Goal: Task Accomplishment & Management: Complete application form

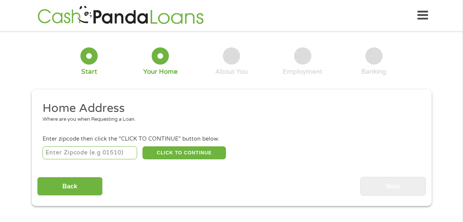
click at [110, 157] on input "number" at bounding box center [89, 153] width 95 height 13
type input "78634"
click at [156, 155] on button "CLICK TO CONTINUE" at bounding box center [183, 153] width 83 height 13
type input "78634"
type input "[PERSON_NAME]"
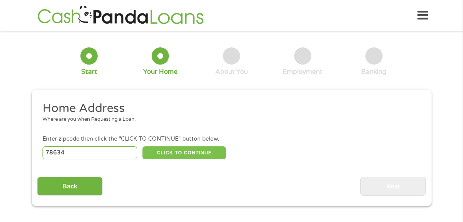
select select "[US_STATE]"
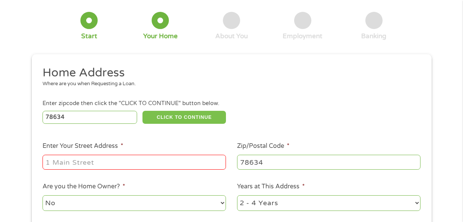
scroll to position [70, 0]
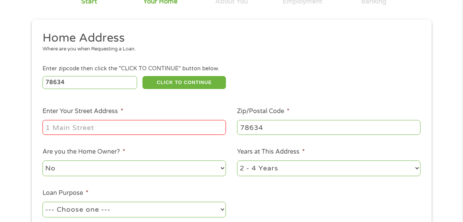
click at [119, 131] on input "Enter Your Street Address *" at bounding box center [133, 127] width 183 height 15
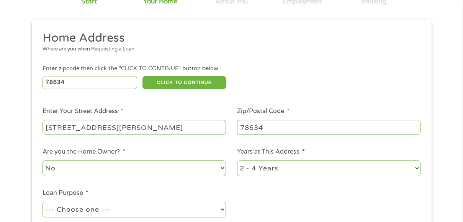
type input "[STREET_ADDRESS][PERSON_NAME]"
click at [152, 168] on select "No Yes" at bounding box center [133, 169] width 183 height 16
click at [42, 161] on select "No Yes" at bounding box center [133, 169] width 183 height 16
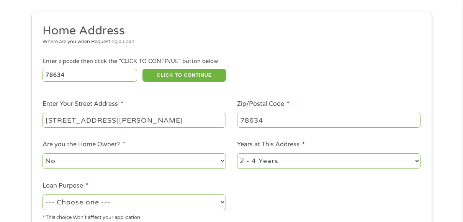
scroll to position [78, 0]
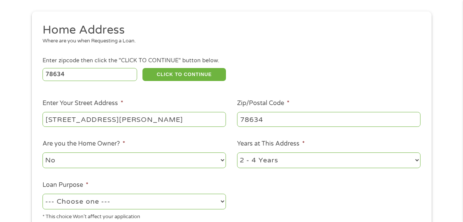
click at [277, 161] on select "1 Year or less 1 - 2 Years 2 - 4 Years Over 4 Years" at bounding box center [328, 161] width 183 height 16
select select "12months"
click at [237, 153] on select "1 Year or less 1 - 2 Years 2 - 4 Years Over 4 Years" at bounding box center [328, 161] width 183 height 16
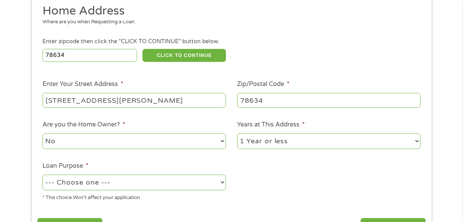
scroll to position [138, 0]
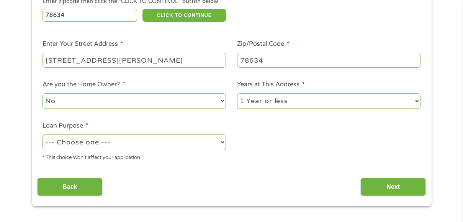
click at [219, 146] on select "--- Choose one --- Pay Bills Debt Consolidation Home Improvement Major Purchase…" at bounding box center [133, 143] width 183 height 16
select select "other"
click at [42, 135] on select "--- Choose one --- Pay Bills Debt Consolidation Home Improvement Major Purchase…" at bounding box center [133, 143] width 183 height 16
click at [391, 184] on input "Next" at bounding box center [392, 187] width 65 height 19
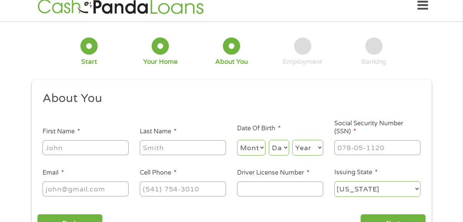
scroll to position [53, 0]
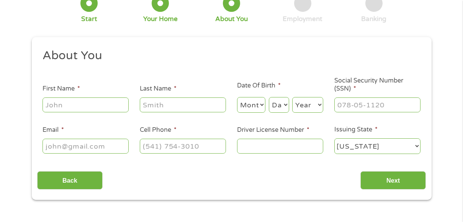
click at [89, 109] on input "First Name *" at bounding box center [85, 105] width 86 height 15
type input "[PERSON_NAME]"
select select "10"
select select "20"
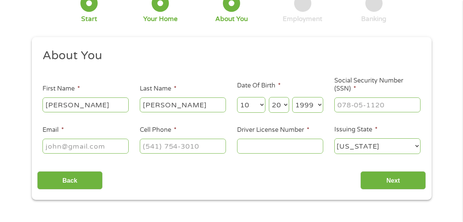
select select "1990"
click at [355, 105] on input "___-__-____" at bounding box center [377, 105] width 86 height 15
type input "635-20-3013"
click at [104, 145] on input "Email *" at bounding box center [85, 146] width 86 height 15
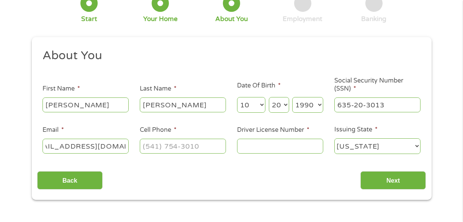
type input "[EMAIL_ADDRESS][DOMAIN_NAME]"
type input "[PHONE_NUMBER]"
click at [271, 143] on input "Driver License Number *" at bounding box center [280, 146] width 86 height 15
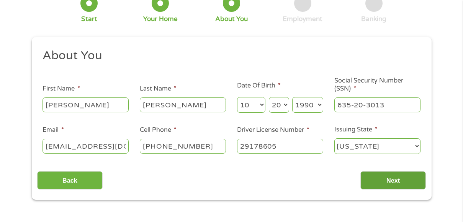
type input "29178605"
click at [405, 182] on input "Next" at bounding box center [392, 180] width 65 height 19
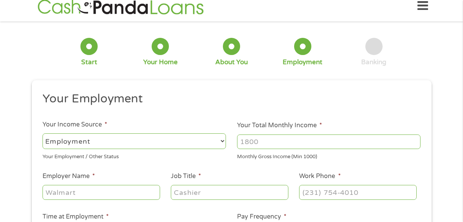
scroll to position [14, 0]
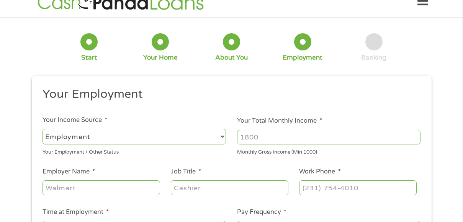
click at [217, 134] on select "--- Choose one --- Employment [DEMOGRAPHIC_DATA] Benefits" at bounding box center [133, 137] width 183 height 16
select select "benefits"
click at [42, 129] on select "--- Choose one --- Employment [DEMOGRAPHIC_DATA] Benefits" at bounding box center [133, 137] width 183 height 16
type input "Other"
type input "[PHONE_NUMBER]"
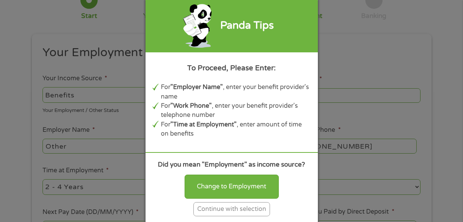
scroll to position [60, 0]
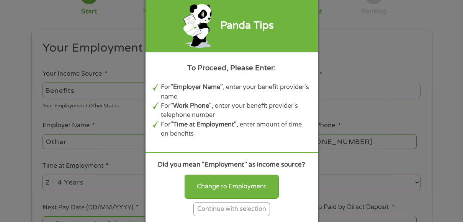
click at [243, 207] on div "Continue with selection" at bounding box center [231, 209] width 77 height 14
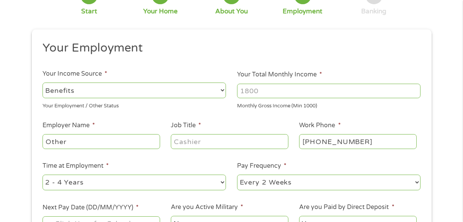
click at [274, 91] on input "Your Total Monthly Income *" at bounding box center [328, 91] width 183 height 15
type input "1115"
click at [141, 145] on input "Other" at bounding box center [100, 141] width 117 height 15
type input "O"
type input "Disability Benefits"
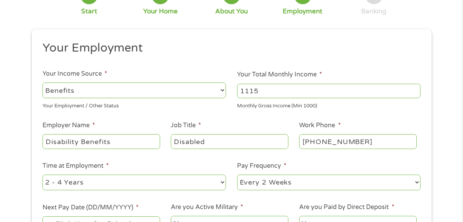
type input "Disabled"
click at [128, 158] on ul "Your Employment Your Income Source * --- Choose one --- Employment [DEMOGRAPHIC…" at bounding box center [231, 140] width 388 height 198
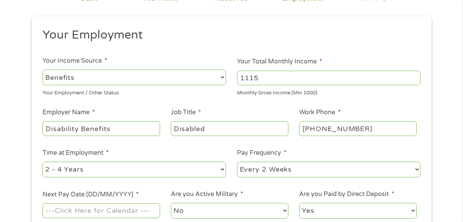
click at [166, 172] on select "--- Choose one --- 1 Year or less 1 - 2 Years 2 - 4 Years Over 4 Years" at bounding box center [133, 170] width 183 height 16
select select "12months"
click at [42, 162] on select "--- Choose one --- 1 Year or less 1 - 2 Years 2 - 4 Years Over 4 Years" at bounding box center [133, 170] width 183 height 16
click at [280, 173] on select "--- Choose one --- Every 2 Weeks Every Week Monthly Semi-Monthly" at bounding box center [328, 170] width 183 height 16
select select "monthly"
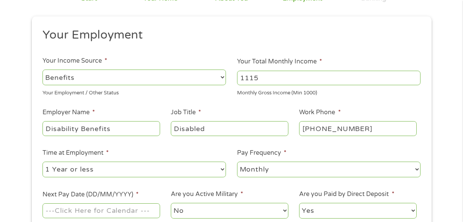
click at [237, 162] on select "--- Choose one --- Every 2 Weeks Every Week Monthly Semi-Monthly" at bounding box center [328, 170] width 183 height 16
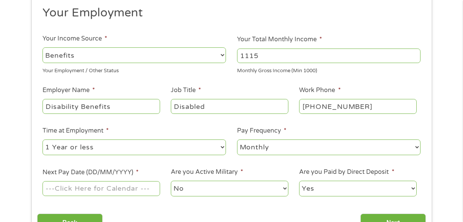
scroll to position [131, 0]
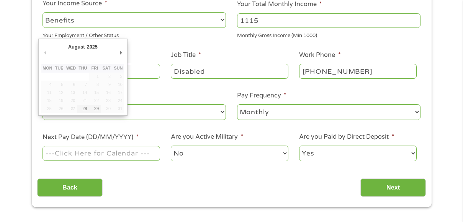
click at [137, 157] on input "Next Pay Date (DD/MM/YYYY) *" at bounding box center [100, 153] width 117 height 15
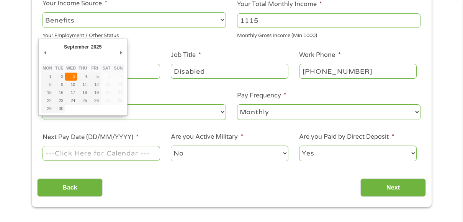
type input "[DATE]"
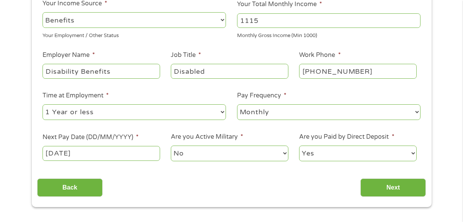
click at [209, 157] on select "No Yes" at bounding box center [229, 154] width 117 height 16
click at [171, 146] on select "No Yes" at bounding box center [229, 154] width 117 height 16
click at [381, 183] on input "Next" at bounding box center [392, 188] width 65 height 19
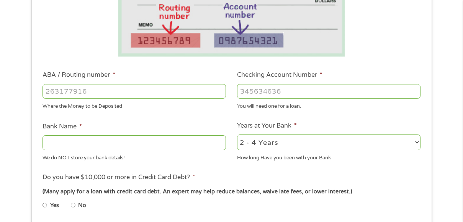
scroll to position [204, 0]
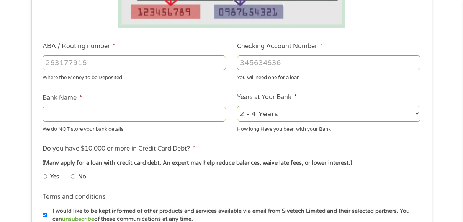
click at [70, 62] on input "ABA / Routing number *" at bounding box center [133, 62] width 183 height 15
type input "111000614"
type input "JPMORGAN CHASE BANK NA"
type input "500964823"
click at [271, 114] on select "2 - 4 Years 6 - 12 Months 1 - 2 Years Over 4 Years" at bounding box center [328, 114] width 183 height 16
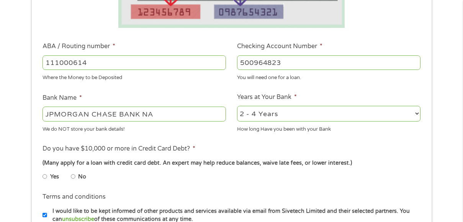
select select "60months"
click at [237, 106] on select "2 - 4 Years 6 - 12 Months 1 - 2 Years Over 4 Years" at bounding box center [328, 114] width 183 height 16
click at [221, 152] on li "Do you have $10,000 or more in Credit Card Debt? * (Many apply for a loan with …" at bounding box center [231, 165] width 388 height 43
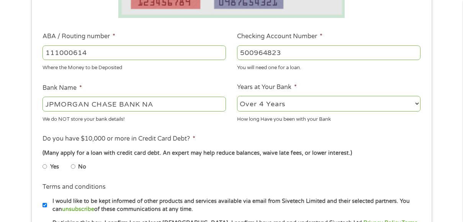
scroll to position [214, 0]
click at [74, 166] on input "No" at bounding box center [73, 167] width 5 height 12
radio input "true"
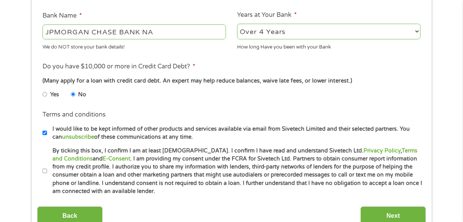
scroll to position [296, 0]
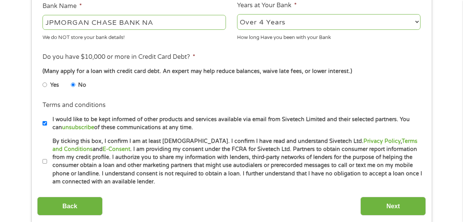
click at [42, 162] on input "By ticking this box, I confirm I am at least [DEMOGRAPHIC_DATA]. I confirm I ha…" at bounding box center [44, 162] width 5 height 12
checkbox input "true"
click at [407, 208] on input "Next" at bounding box center [392, 206] width 65 height 19
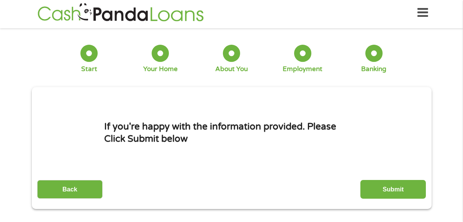
scroll to position [0, 0]
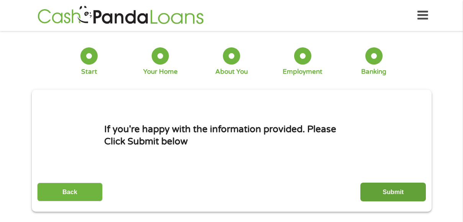
click at [386, 191] on input "Submit" at bounding box center [392, 192] width 65 height 19
